Goal: Task Accomplishment & Management: Manage account settings

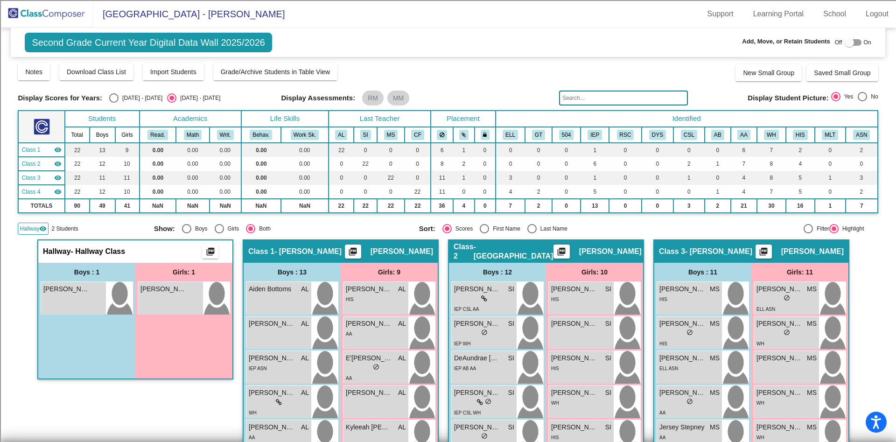
click at [79, 20] on img at bounding box center [46, 14] width 93 height 28
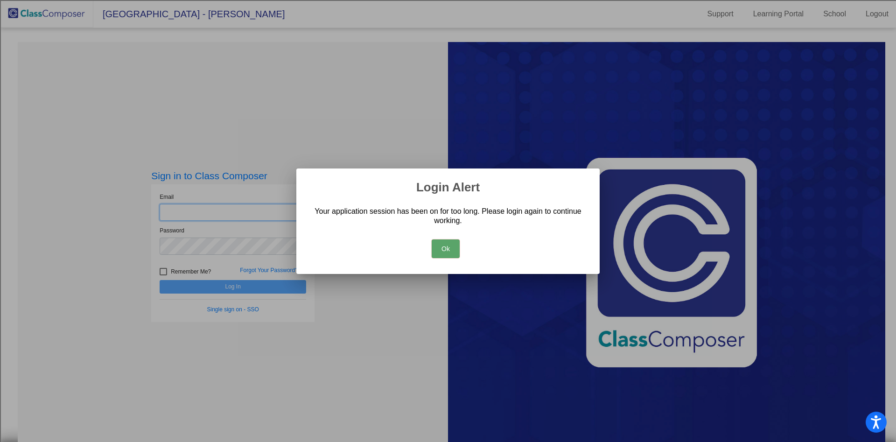
type input "[EMAIL_ADDRESS][DOMAIN_NAME]"
click at [431, 242] on div "Ok" at bounding box center [448, 246] width 281 height 33
click at [446, 244] on button "Ok" at bounding box center [446, 249] width 28 height 19
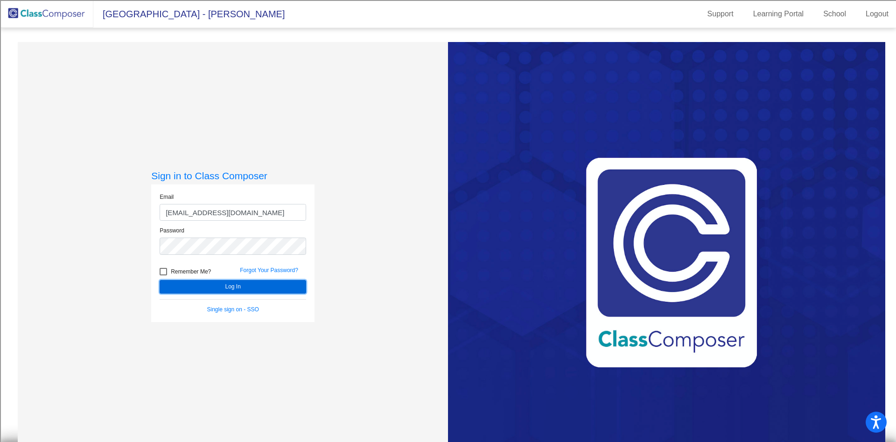
click at [252, 290] on button "Log In" at bounding box center [233, 287] width 147 height 14
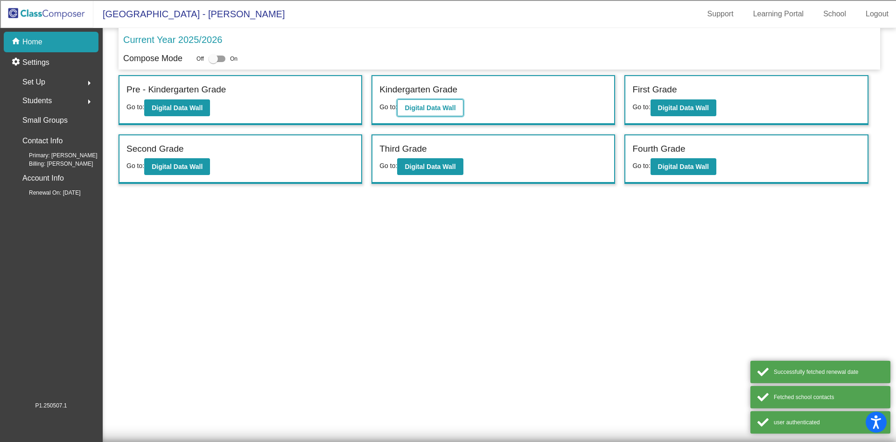
click at [440, 112] on button "Digital Data Wall" at bounding box center [430, 107] width 66 height 17
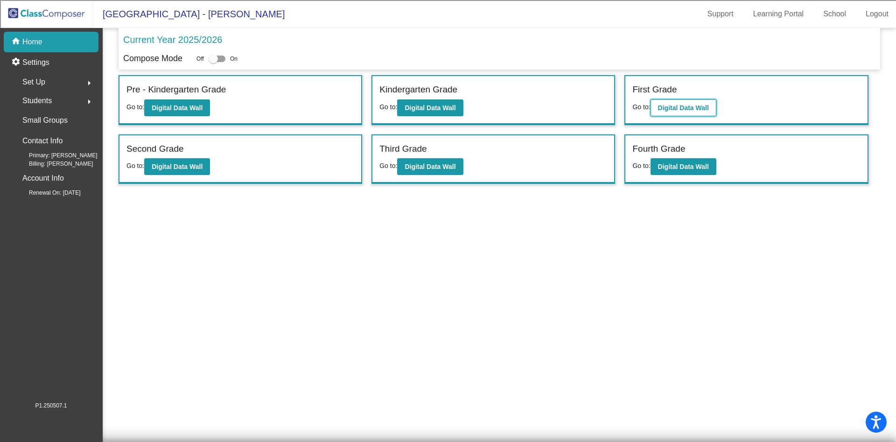
click at [675, 106] on b "Digital Data Wall" at bounding box center [683, 107] width 51 height 7
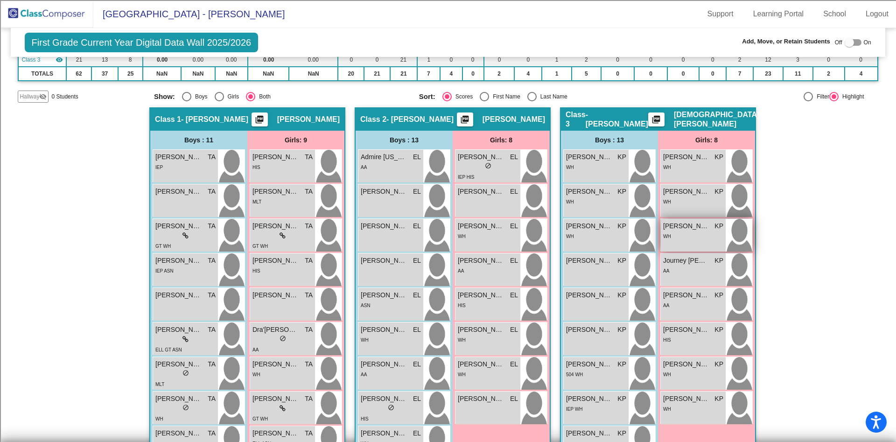
scroll to position [140, 0]
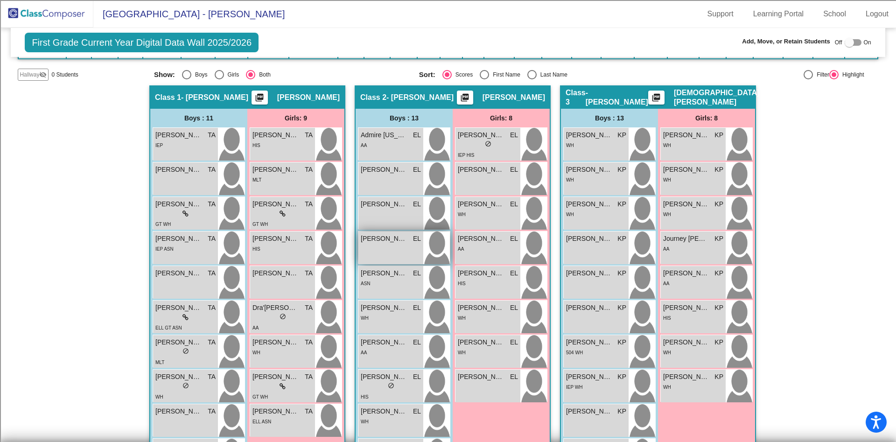
click at [406, 254] on div "Daquari Ray EL lock do_not_disturb_alt" at bounding box center [391, 248] width 65 height 33
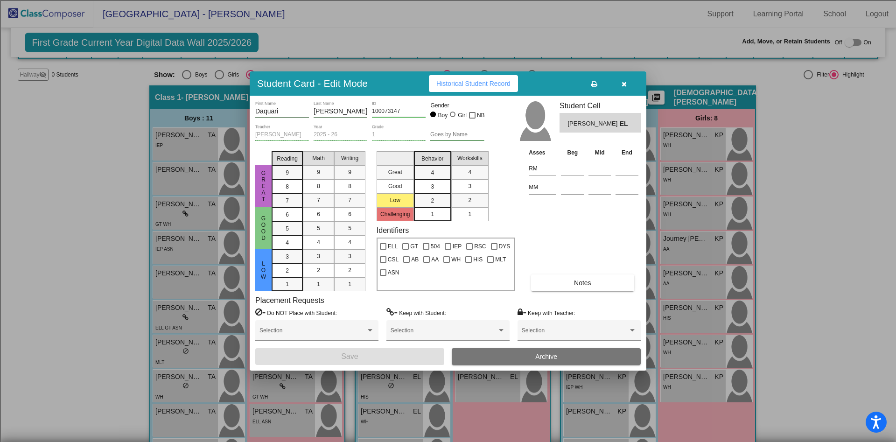
click at [627, 82] on button "button" at bounding box center [624, 83] width 30 height 17
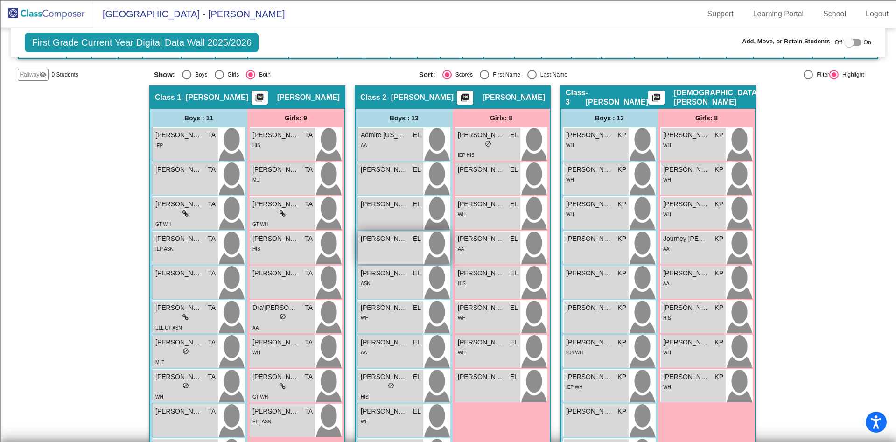
drag, startPoint x: 411, startPoint y: 247, endPoint x: 388, endPoint y: 250, distance: 23.0
click at [388, 250] on div "Daquari Ray EL lock do_not_disturb_alt" at bounding box center [391, 248] width 65 height 33
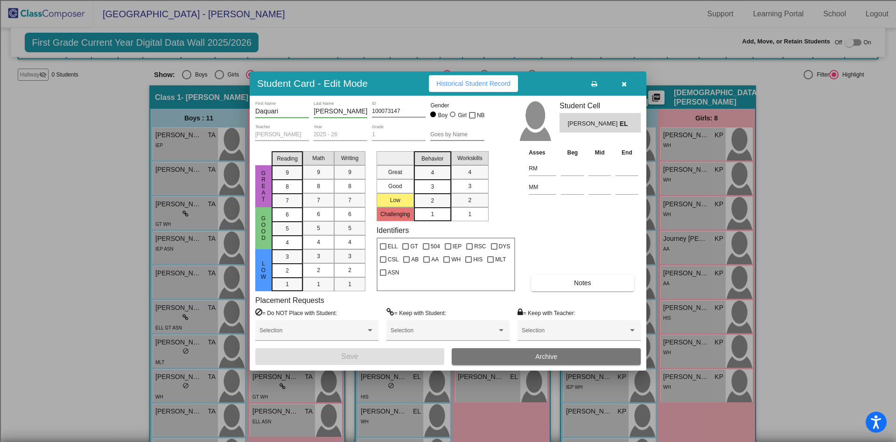
click at [543, 357] on span "Archive" at bounding box center [547, 356] width 22 height 7
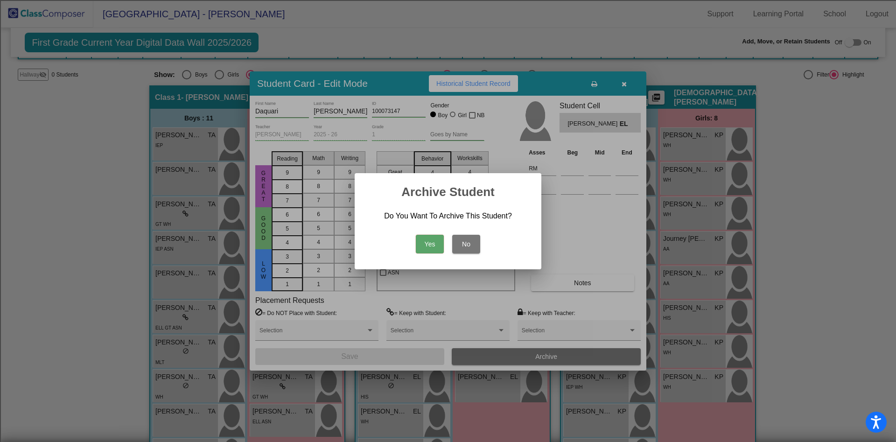
click at [427, 247] on button "Yes" at bounding box center [430, 244] width 28 height 19
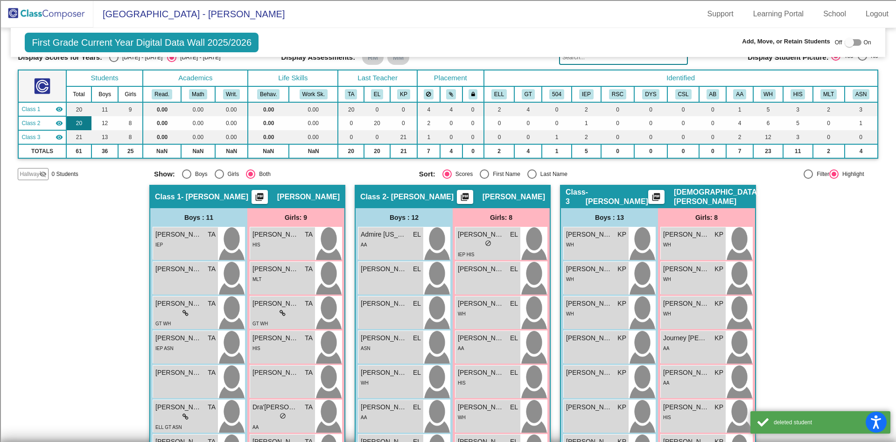
scroll to position [0, 0]
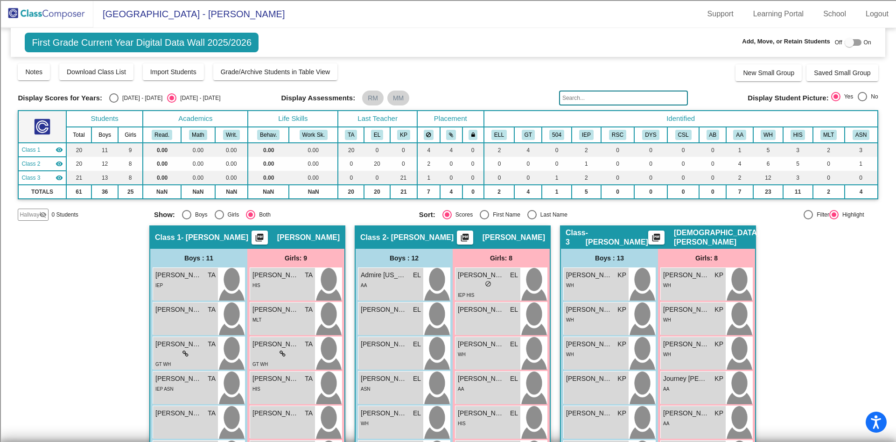
click at [52, 13] on img at bounding box center [46, 14] width 93 height 28
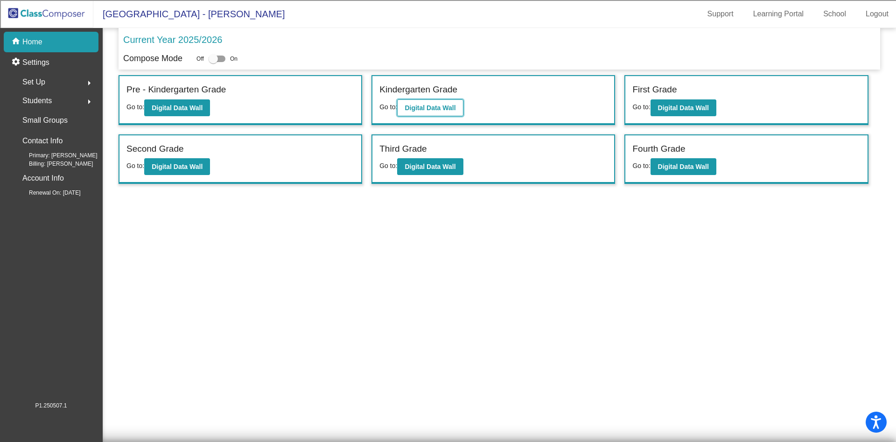
click at [444, 104] on b "Digital Data Wall" at bounding box center [430, 107] width 51 height 7
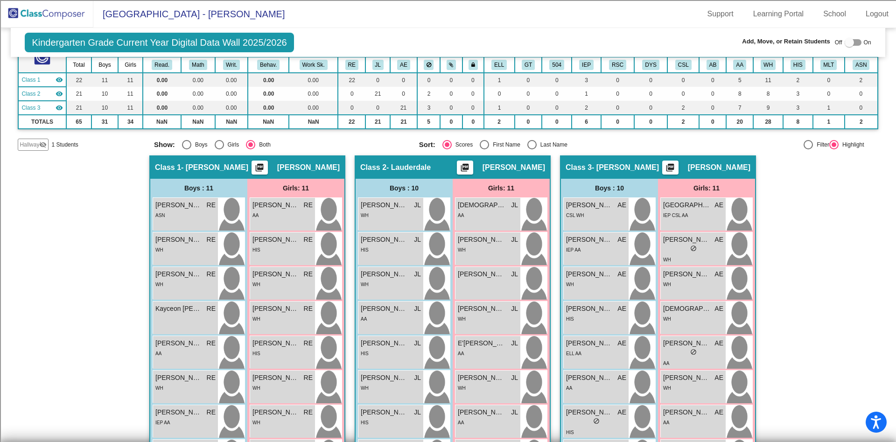
scroll to position [220, 0]
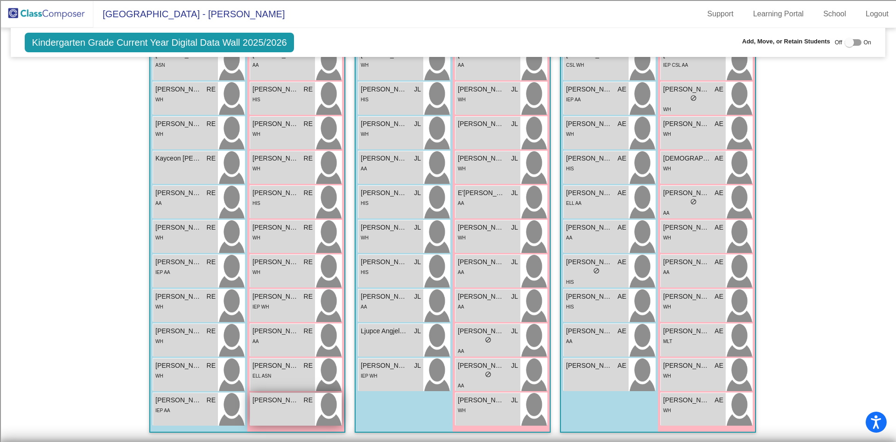
drag, startPoint x: 275, startPoint y: 406, endPoint x: 266, endPoint y: 408, distance: 9.4
click at [266, 408] on div "[PERSON_NAME] RE lock do_not_disturb_alt" at bounding box center [282, 409] width 65 height 33
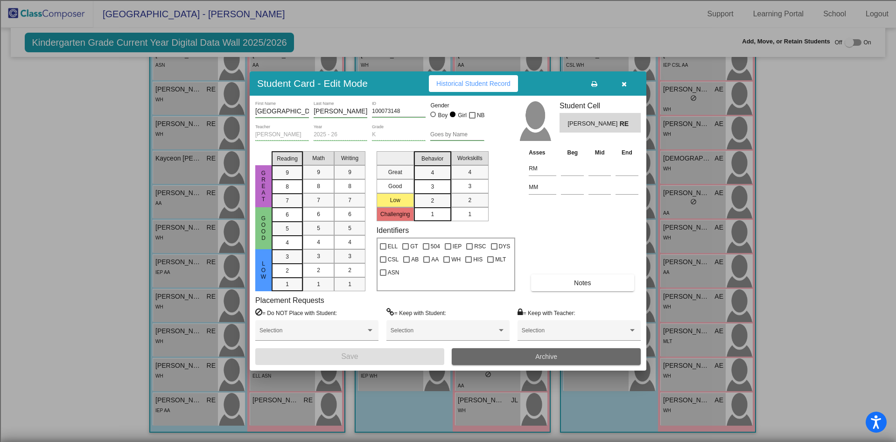
click at [528, 355] on button "Archive" at bounding box center [546, 356] width 189 height 17
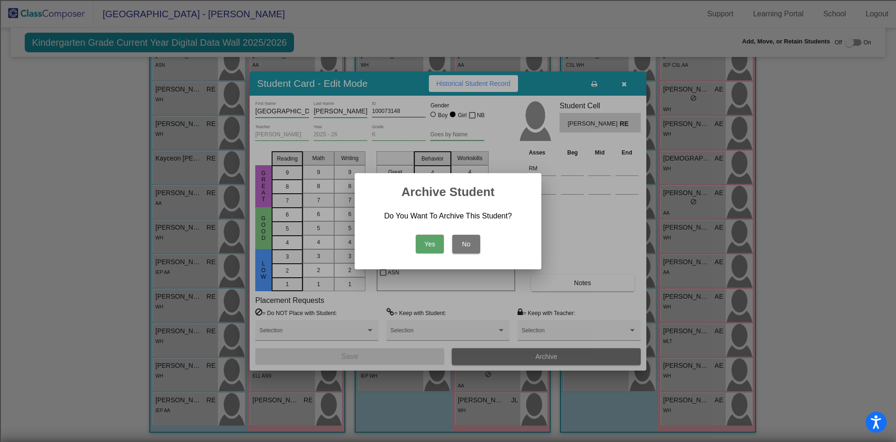
click at [439, 243] on button "Yes" at bounding box center [430, 244] width 28 height 19
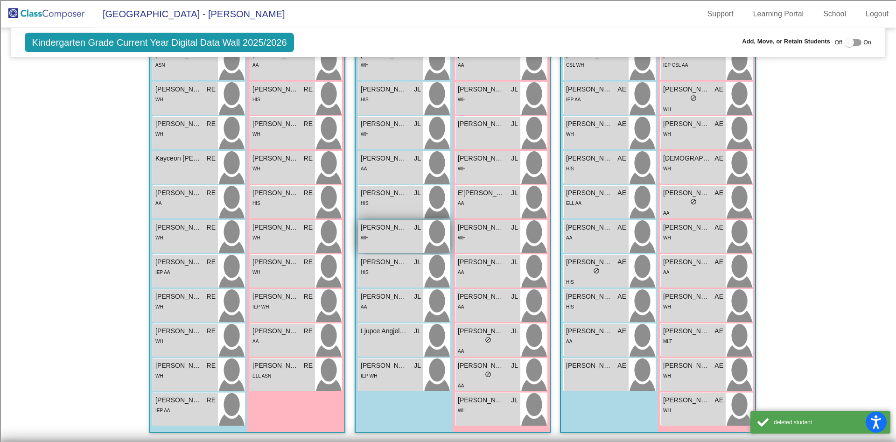
scroll to position [0, 0]
